Goal: Task Accomplishment & Management: Complete application form

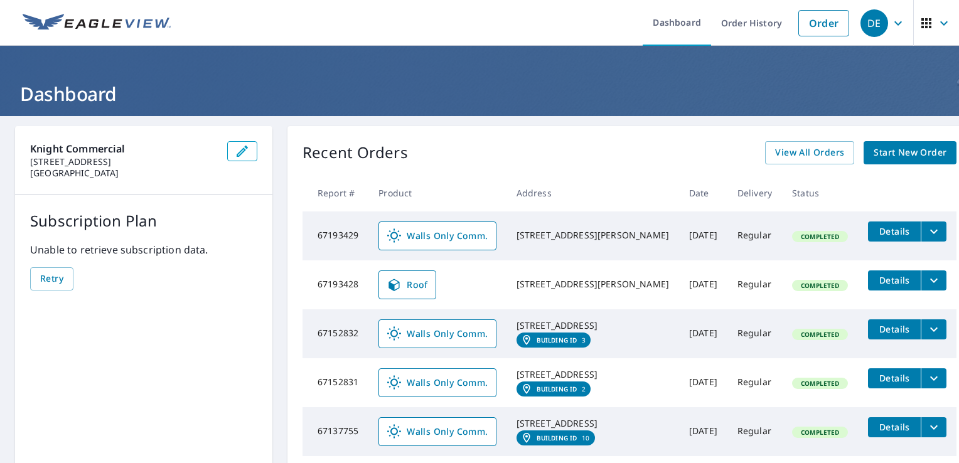
click at [887, 155] on span "Start New Order" at bounding box center [909, 153] width 73 height 16
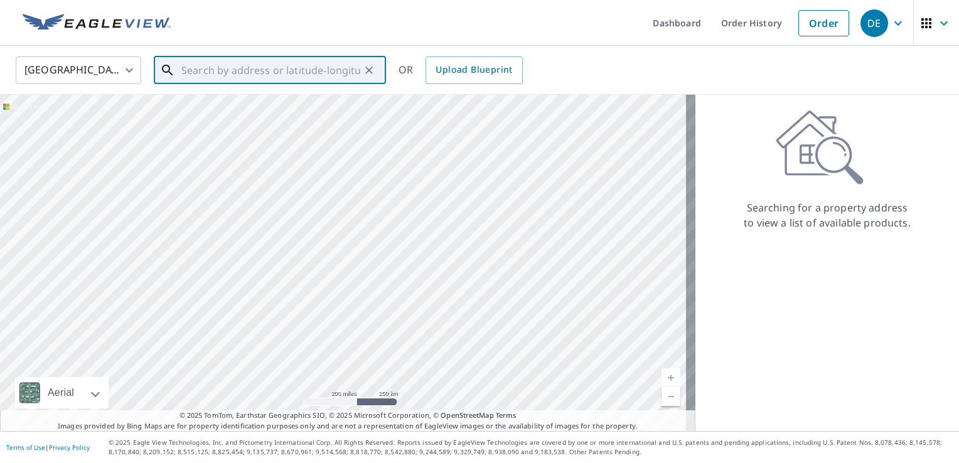
click at [211, 64] on input "text" at bounding box center [270, 70] width 179 height 35
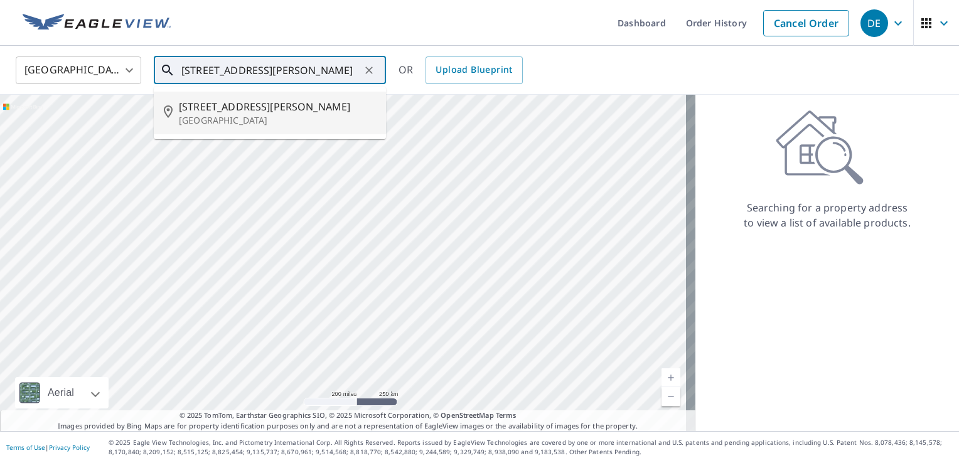
click at [225, 109] on span "[STREET_ADDRESS][PERSON_NAME]" at bounding box center [277, 106] width 197 height 15
type input "[STREET_ADDRESS][PERSON_NAME]"
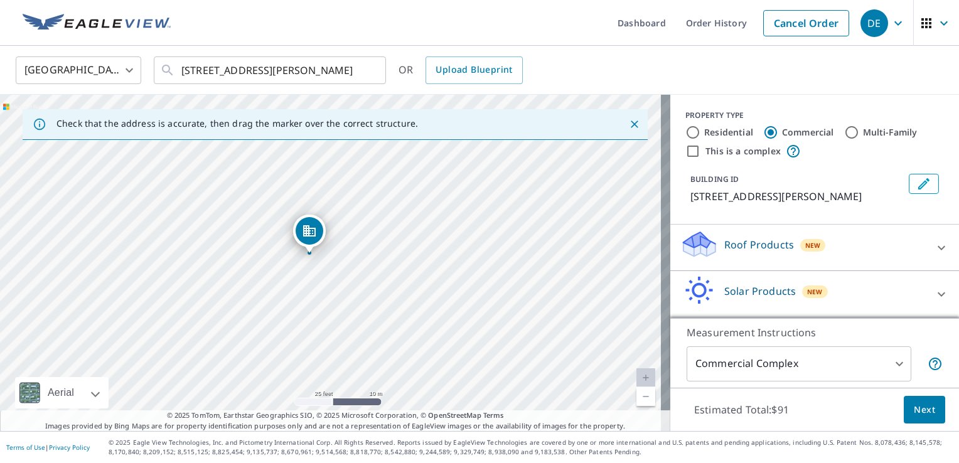
drag, startPoint x: 296, startPoint y: 274, endPoint x: 342, endPoint y: 290, distance: 48.6
click at [342, 290] on div "[STREET_ADDRESS][PERSON_NAME]" at bounding box center [335, 263] width 670 height 336
click at [628, 122] on icon "Close" at bounding box center [634, 124] width 13 height 13
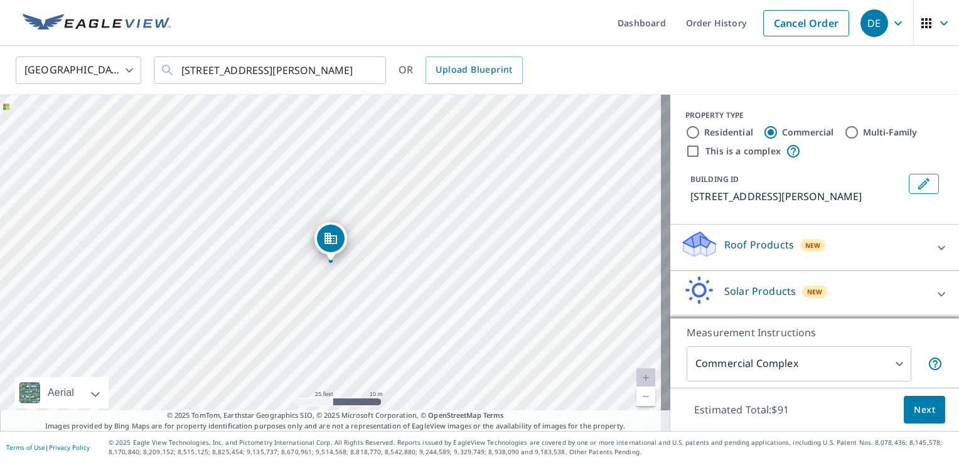
scroll to position [45, 0]
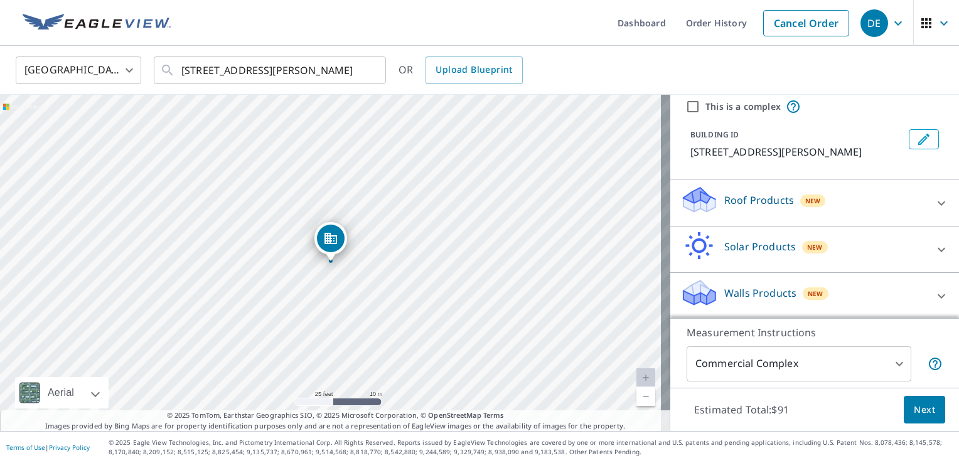
click at [933, 205] on icon at bounding box center [940, 203] width 15 height 15
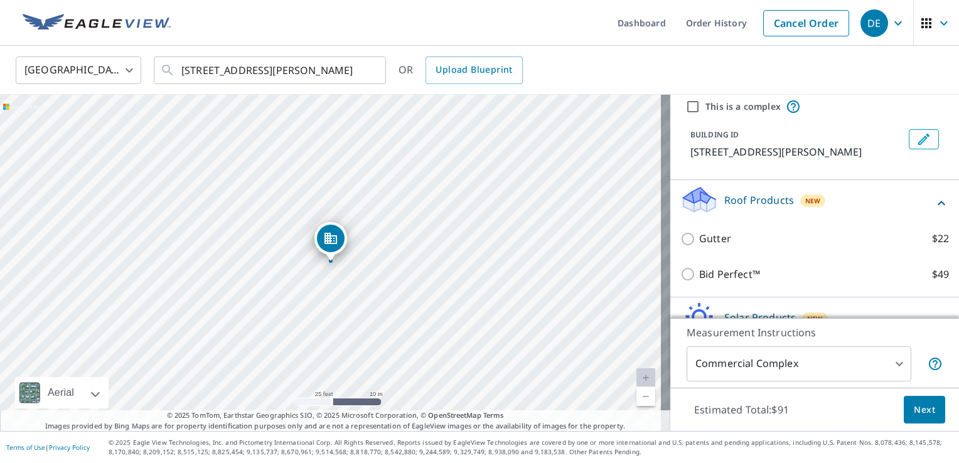
click at [933, 199] on icon at bounding box center [940, 203] width 15 height 15
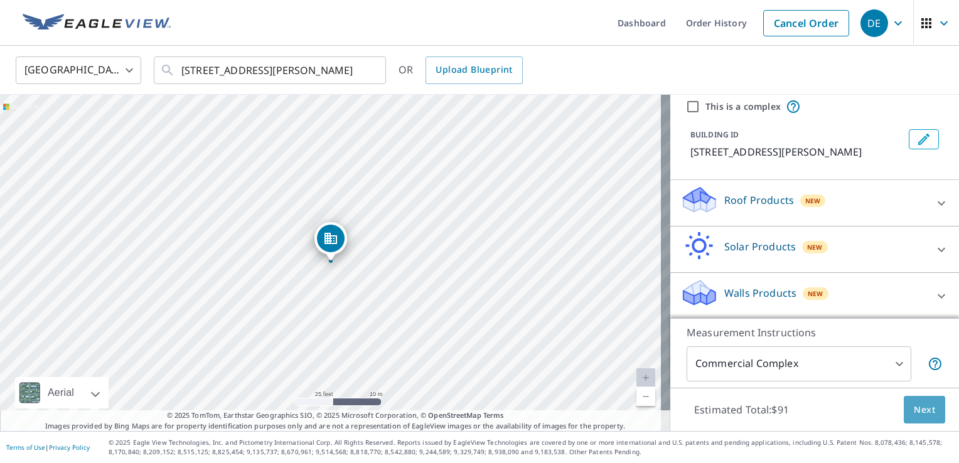
click at [915, 413] on span "Next" at bounding box center [923, 410] width 21 height 16
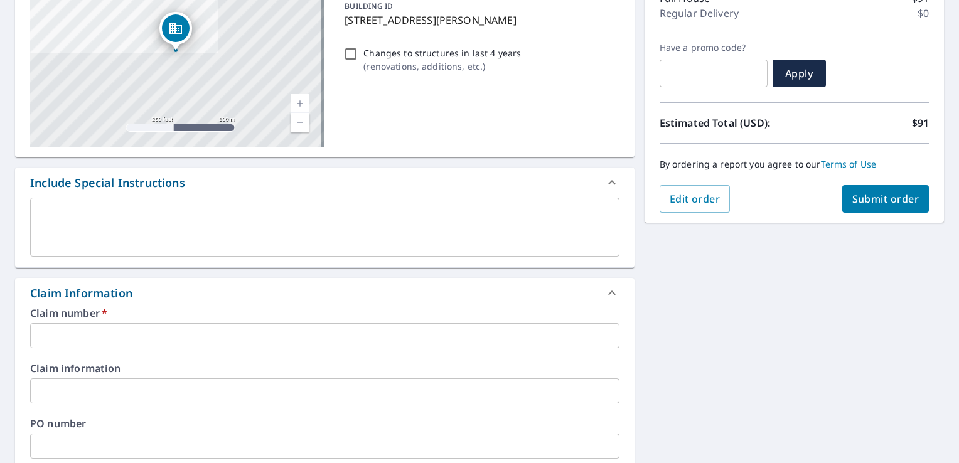
scroll to position [188, 0]
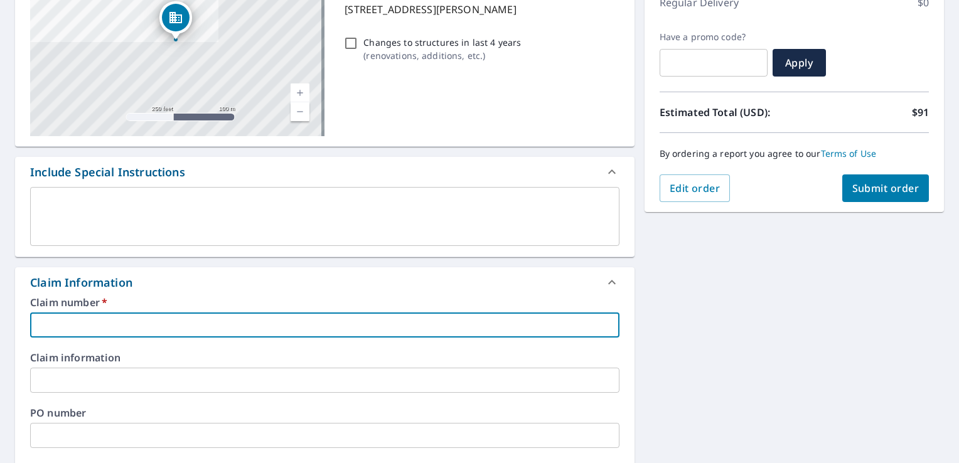
click at [113, 324] on input "text" at bounding box center [324, 324] width 589 height 25
type input "1A600"
click at [61, 374] on input "text" at bounding box center [324, 380] width 589 height 25
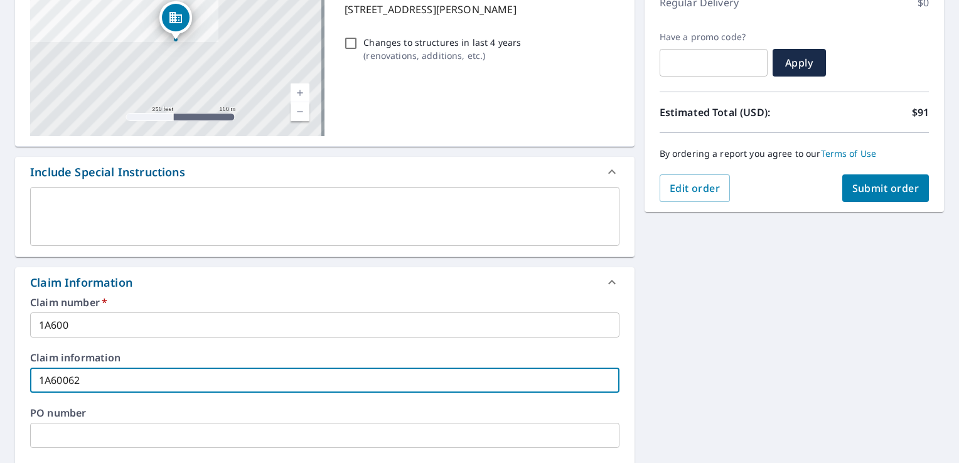
drag, startPoint x: 83, startPoint y: 380, endPoint x: 24, endPoint y: 373, distance: 59.4
click at [24, 373] on div "Claim number   * 1A600 ​ Claim information 1A60062 ​ PO number ​ Date of loss ​…" at bounding box center [324, 433] width 619 height 272
type input "1A60062"
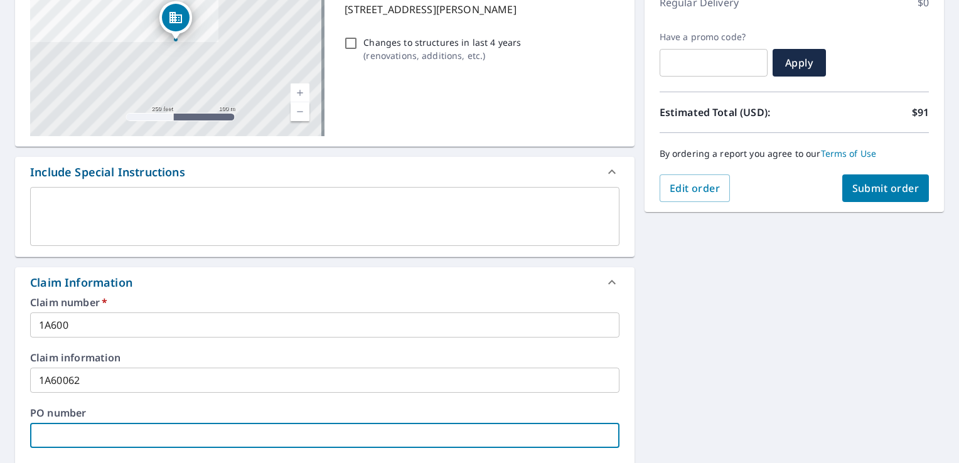
click at [74, 432] on input "text" at bounding box center [324, 435] width 589 height 25
paste input "1A60062"
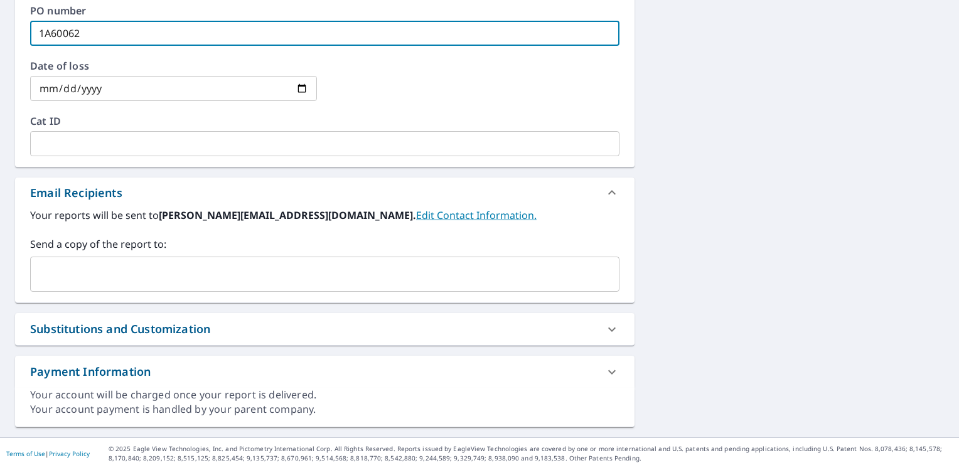
scroll to position [595, 0]
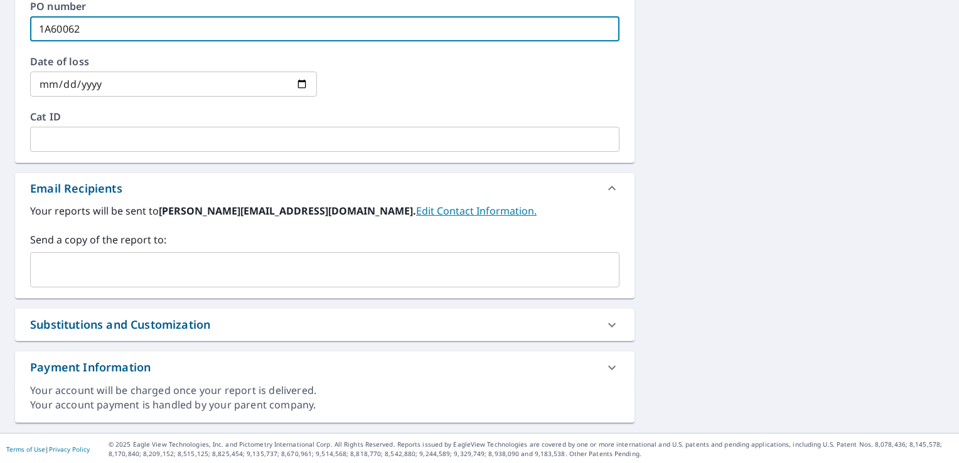
type input "1A60062"
click at [75, 270] on input "text" at bounding box center [315, 270] width 559 height 24
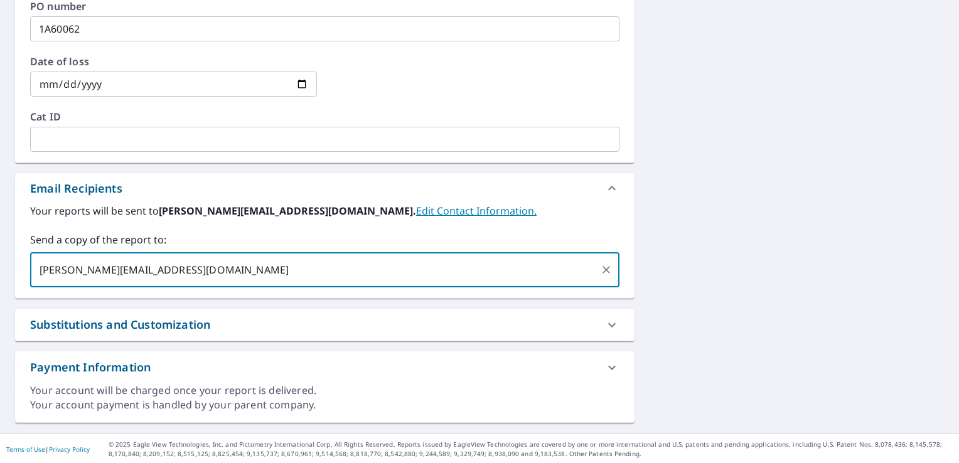
type input "[PERSON_NAME][EMAIL_ADDRESS][DOMAIN_NAME]"
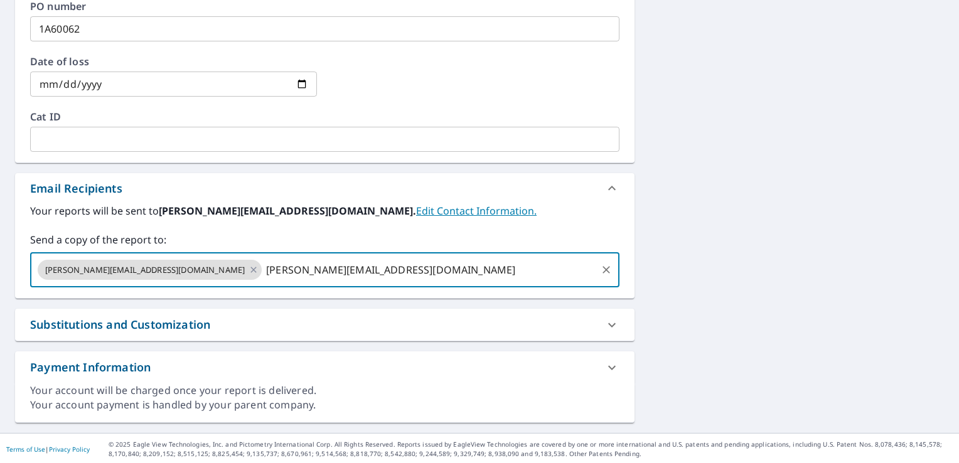
type input "[PERSON_NAME][EMAIL_ADDRESS][DOMAIN_NAME]"
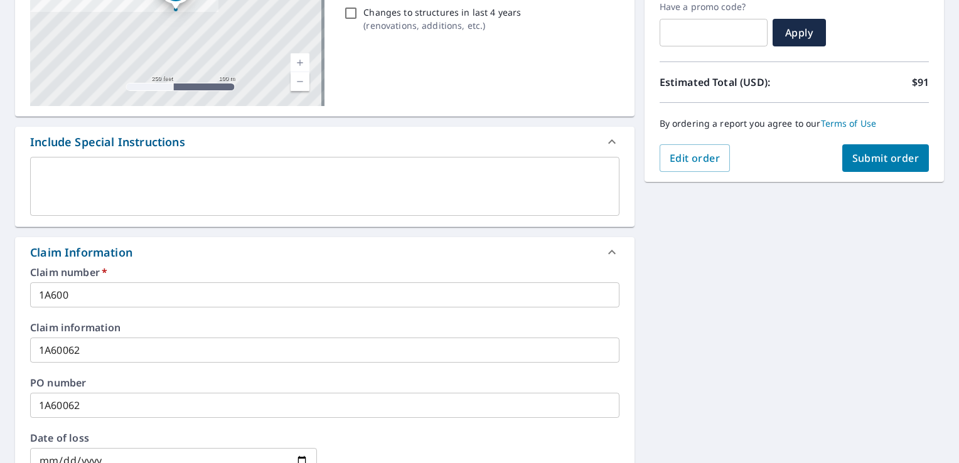
scroll to position [93, 0]
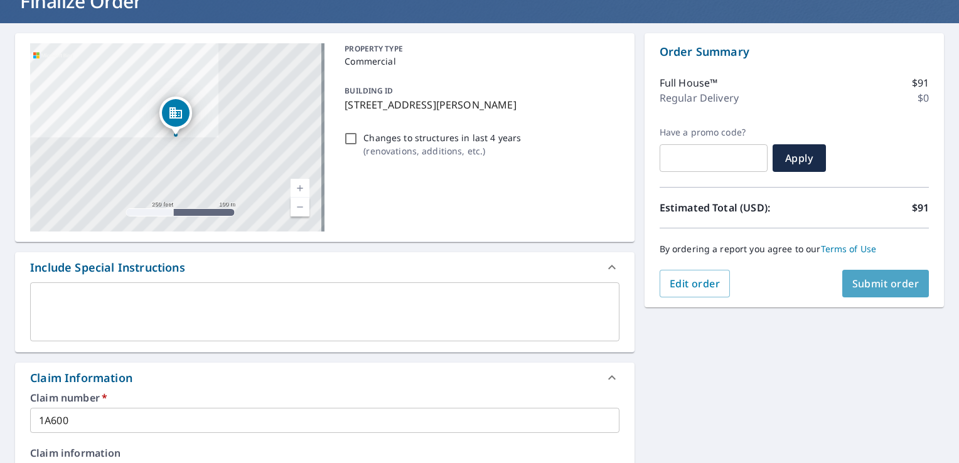
click at [873, 285] on span "Submit order" at bounding box center [885, 284] width 67 height 14
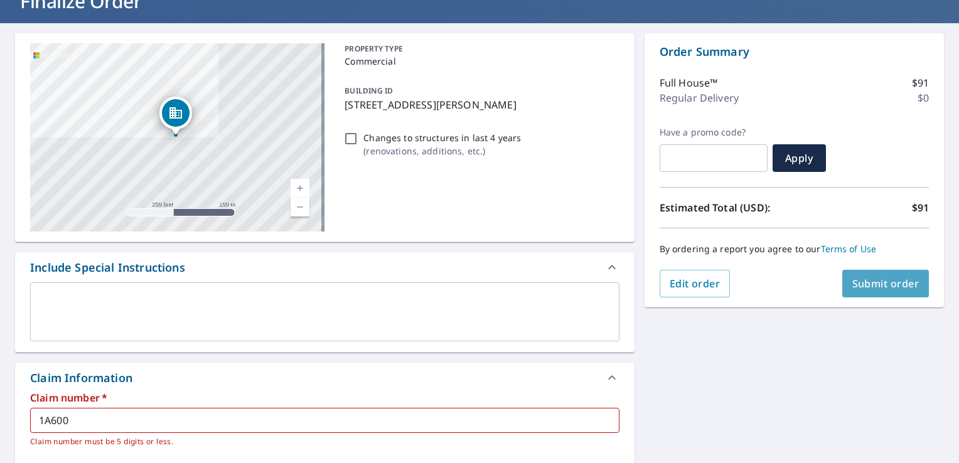
click at [863, 283] on span "Submit order" at bounding box center [885, 284] width 67 height 14
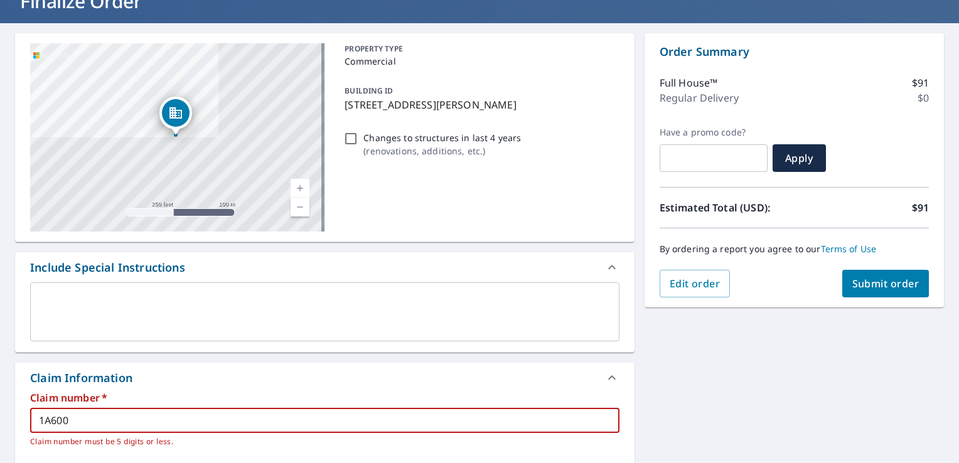
click at [75, 418] on input "1A600" at bounding box center [324, 420] width 589 height 25
type input "10200"
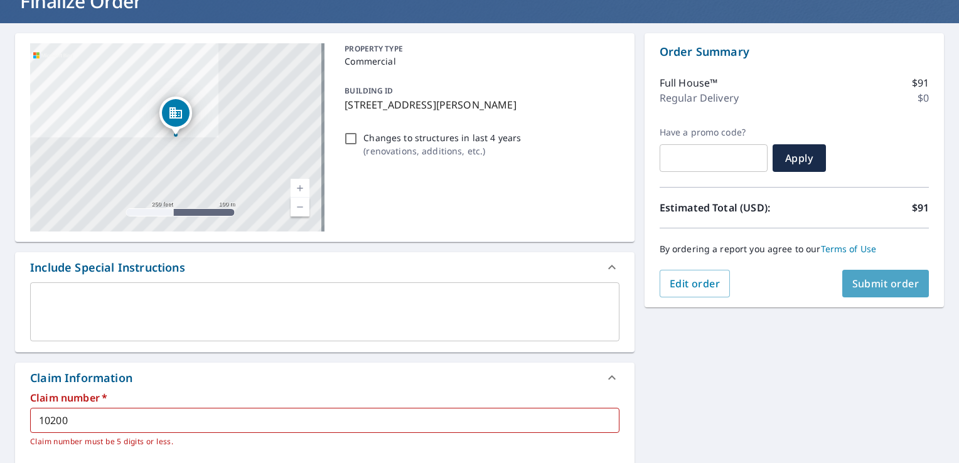
click at [850, 294] on button "Submit order" at bounding box center [885, 284] width 87 height 28
